Goal: Task Accomplishment & Management: Complete application form

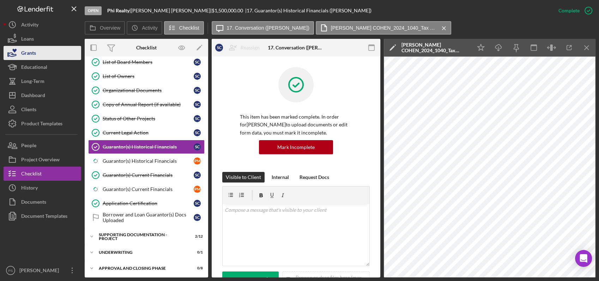
scroll to position [269, 0]
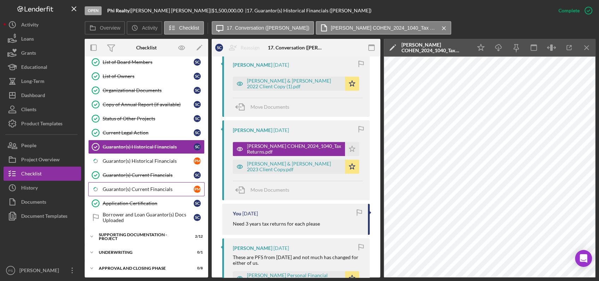
click at [149, 186] on div "Guarantor(s) Current Financials" at bounding box center [148, 189] width 91 height 6
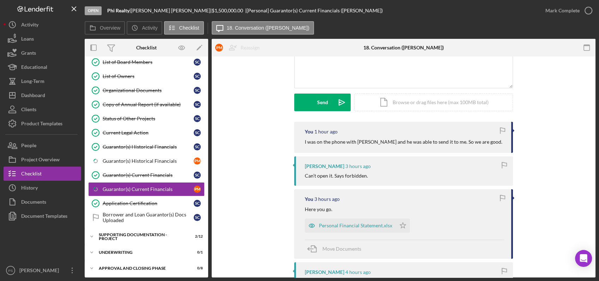
scroll to position [78, 0]
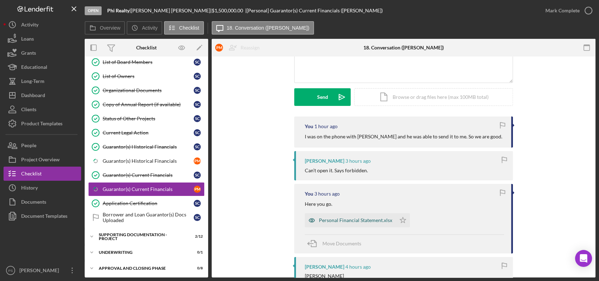
click at [339, 221] on div "Personal Financial Statement.xlsx" at bounding box center [355, 220] width 73 height 6
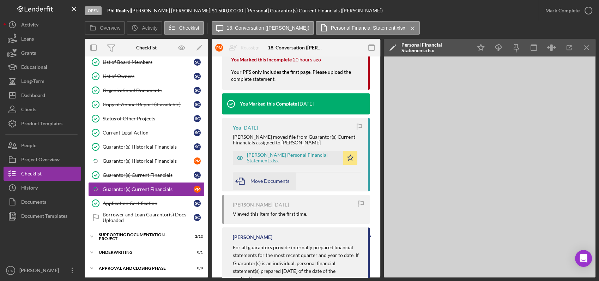
scroll to position [417, 0]
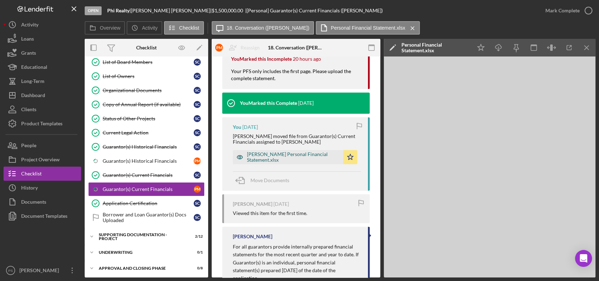
click at [282, 159] on div "Pat Muldoon Personal Financial Statement.xlsx" at bounding box center [293, 156] width 93 height 11
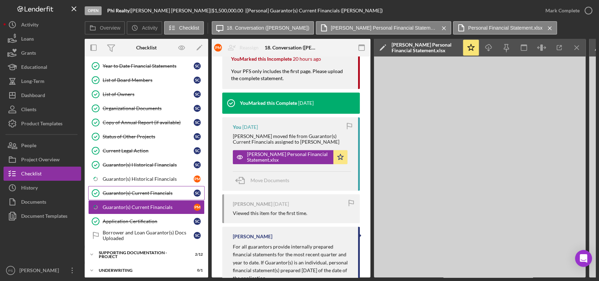
scroll to position [0, 0]
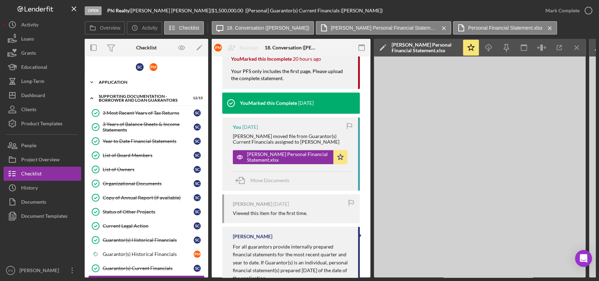
click at [93, 81] on polyline at bounding box center [92, 81] width 2 height 1
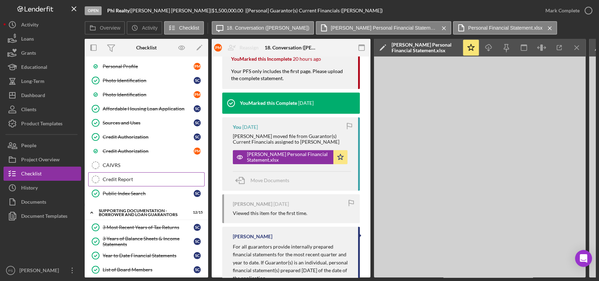
scroll to position [78, 0]
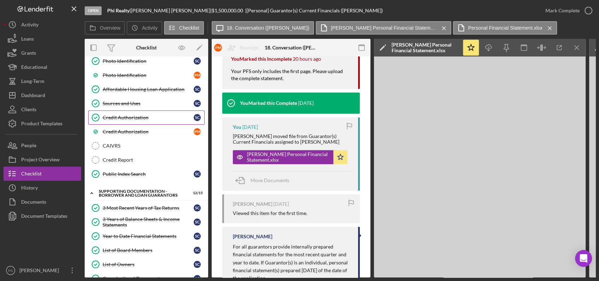
click at [152, 115] on div "Credit Authorization" at bounding box center [148, 118] width 91 height 6
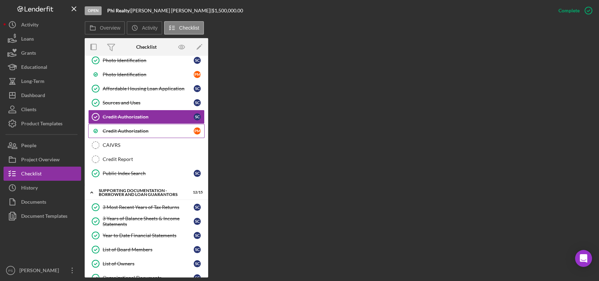
click at [149, 130] on div "Credit Authorization" at bounding box center [148, 131] width 91 height 6
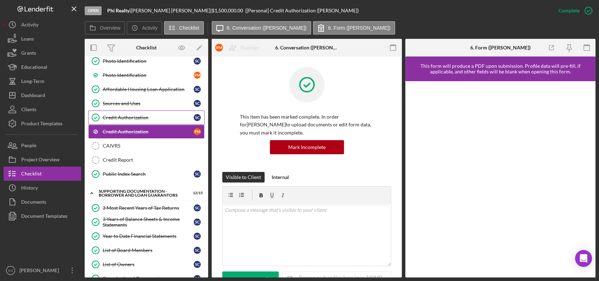
click at [149, 116] on div "Credit Authorization" at bounding box center [148, 118] width 91 height 6
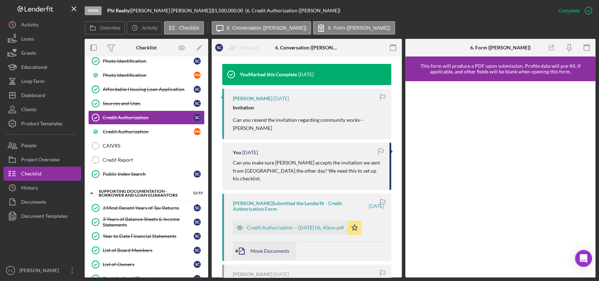
scroll to position [261, 0]
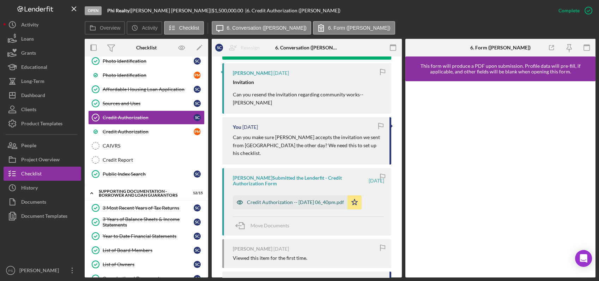
click at [305, 199] on div "Credit Authorization -- [DATE] 06_40pm.pdf" at bounding box center [295, 202] width 97 height 6
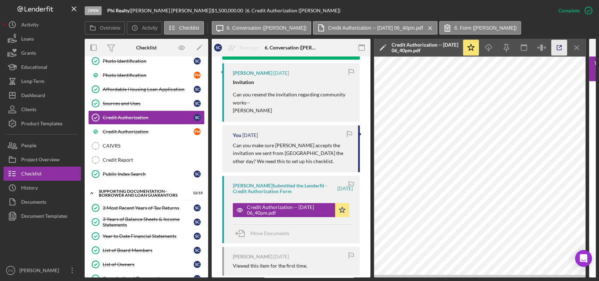
click at [558, 47] on icon "button" at bounding box center [559, 48] width 16 height 16
click at [145, 129] on div "Credit Authorization" at bounding box center [148, 132] width 91 height 6
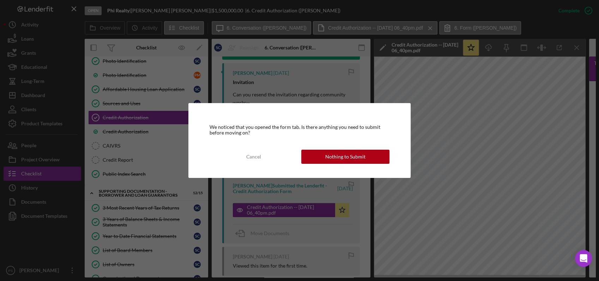
click at [319, 155] on button "Nothing to Submit" at bounding box center [345, 156] width 88 height 14
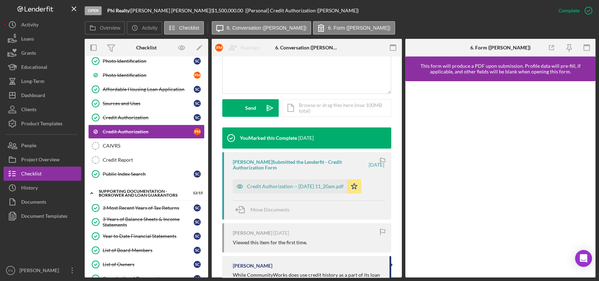
scroll to position [209, 0]
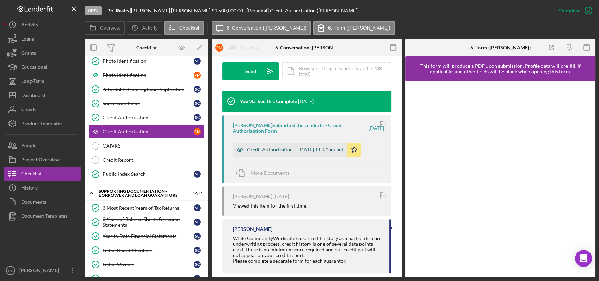
click at [305, 152] on div "Credit Authorization -- 2025-08-12 11_20am.pdf" at bounding box center [295, 150] width 97 height 6
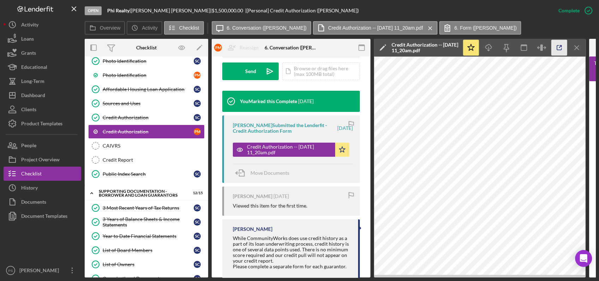
click at [553, 48] on icon "button" at bounding box center [559, 48] width 16 height 16
click at [147, 159] on div "Credit Report" at bounding box center [154, 160] width 102 height 6
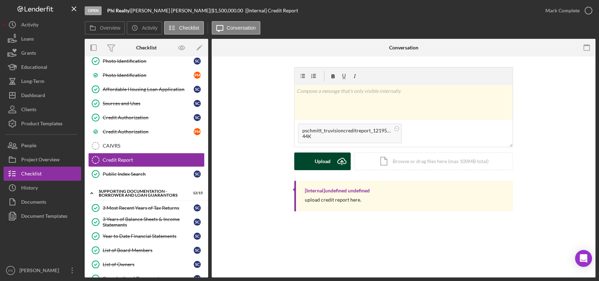
click at [342, 161] on g "submit" at bounding box center [341, 161] width 8 height 7
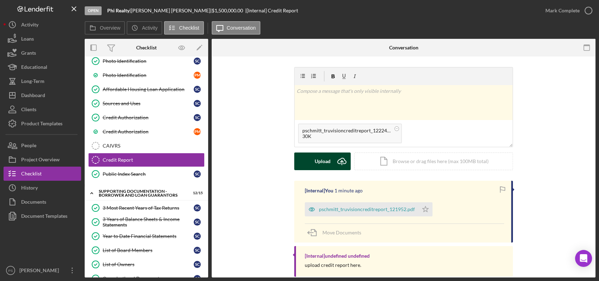
click at [336, 159] on icon "Icon/Upload" at bounding box center [342, 161] width 18 height 18
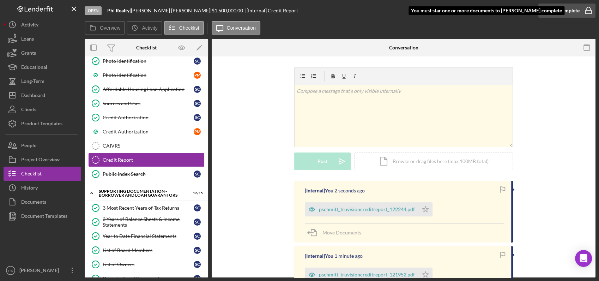
click at [584, 11] on icon "button" at bounding box center [588, 11] width 18 height 18
click at [423, 209] on icon "Icon/Star" at bounding box center [425, 209] width 14 height 14
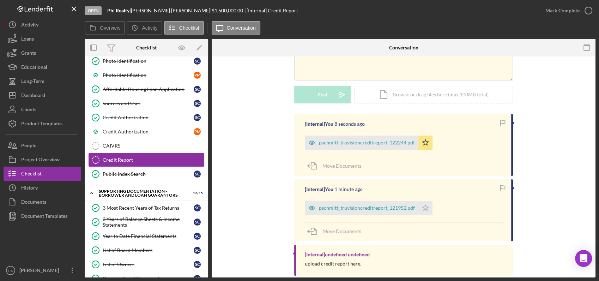
scroll to position [79, 0]
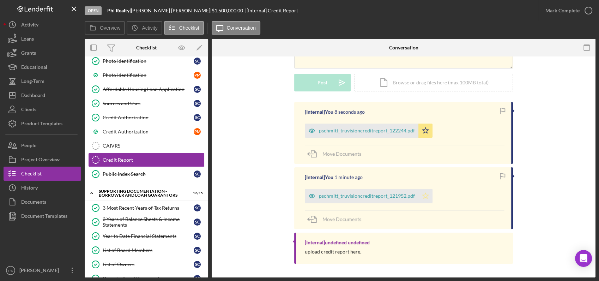
click at [423, 198] on icon "Icon/Star" at bounding box center [425, 196] width 14 height 14
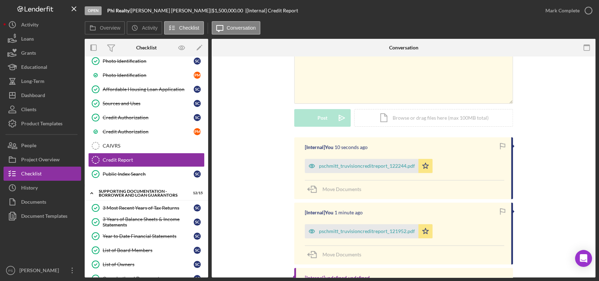
scroll to position [0, 0]
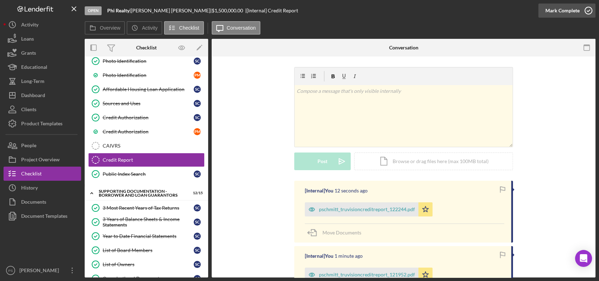
click at [589, 13] on icon "button" at bounding box center [588, 11] width 18 height 18
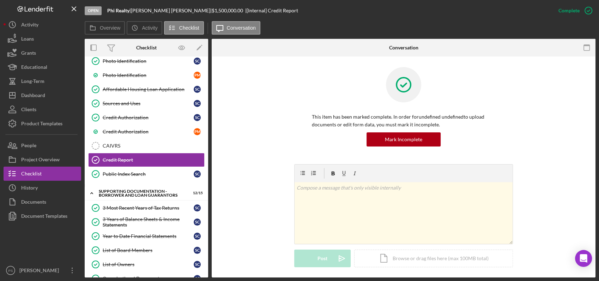
scroll to position [78, 0]
click at [161, 116] on div "Credit Authorization" at bounding box center [148, 118] width 91 height 6
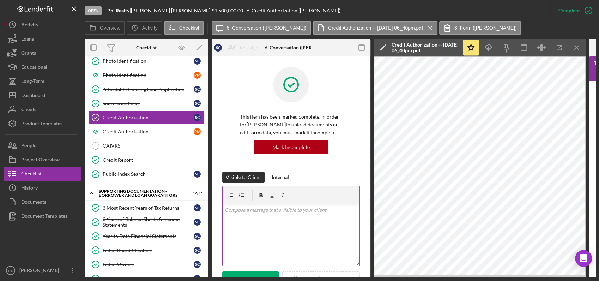
click at [277, 216] on div "v Color teal Color pink Remove color Add row above Add row below Add column bef…" at bounding box center [290, 235] width 137 height 62
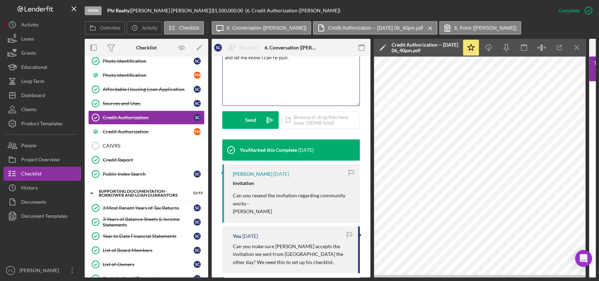
scroll to position [157, 0]
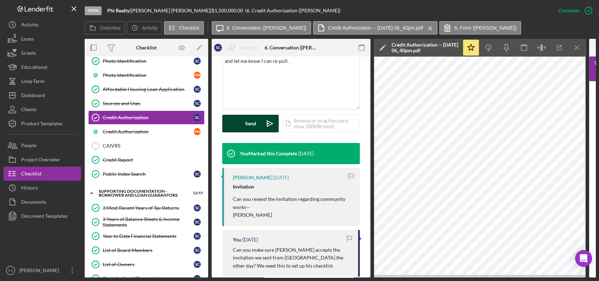
click at [254, 125] on div "Send" at bounding box center [250, 124] width 11 height 18
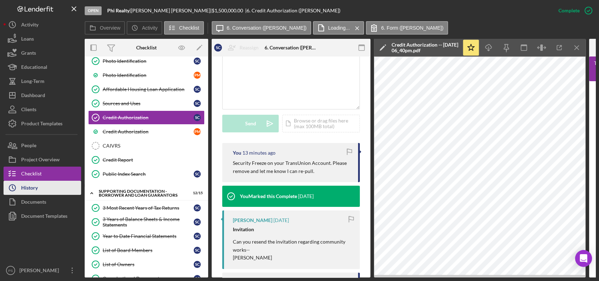
click at [46, 185] on button "Icon/History History" at bounding box center [43, 187] width 78 height 14
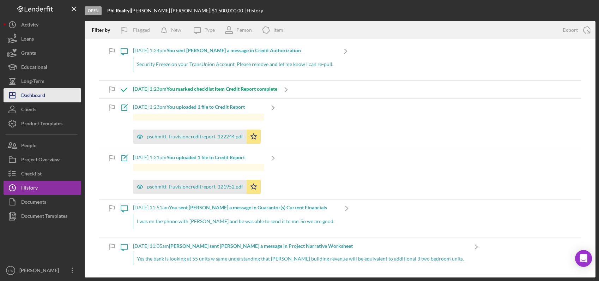
click at [47, 94] on button "Icon/Dashboard Dashboard" at bounding box center [43, 95] width 78 height 14
